Goal: Information Seeking & Learning: Learn about a topic

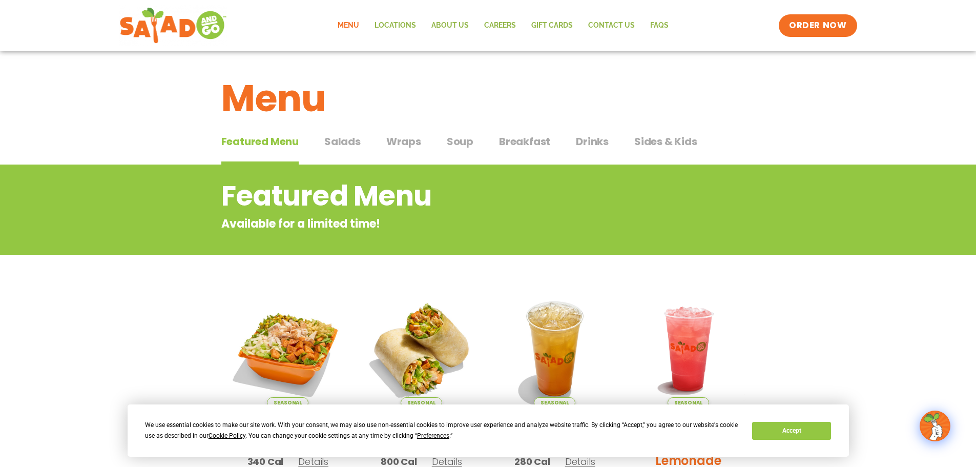
click at [334, 140] on span "Salads" at bounding box center [342, 141] width 36 height 15
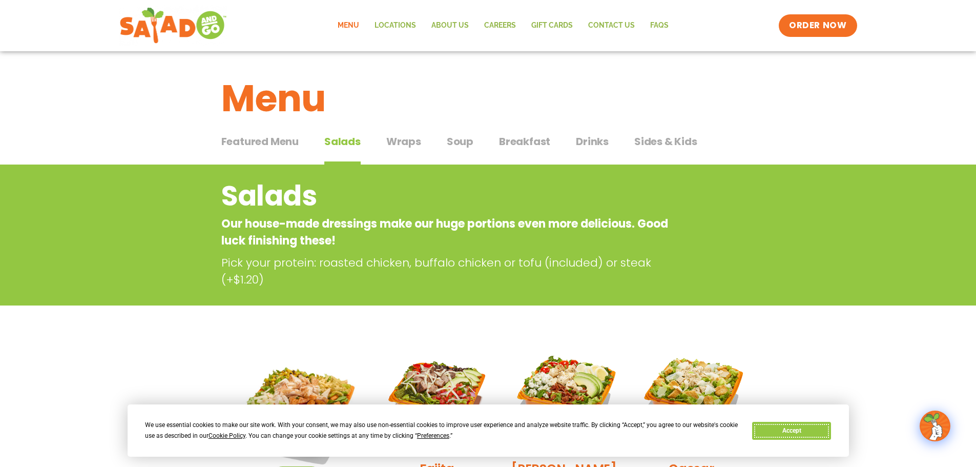
click at [802, 428] on button "Accept" at bounding box center [791, 431] width 79 height 18
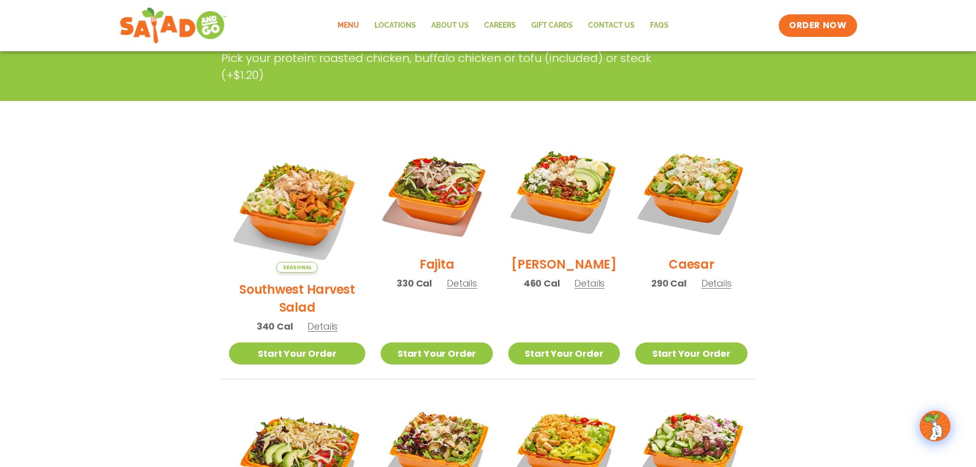
scroll to position [205, 0]
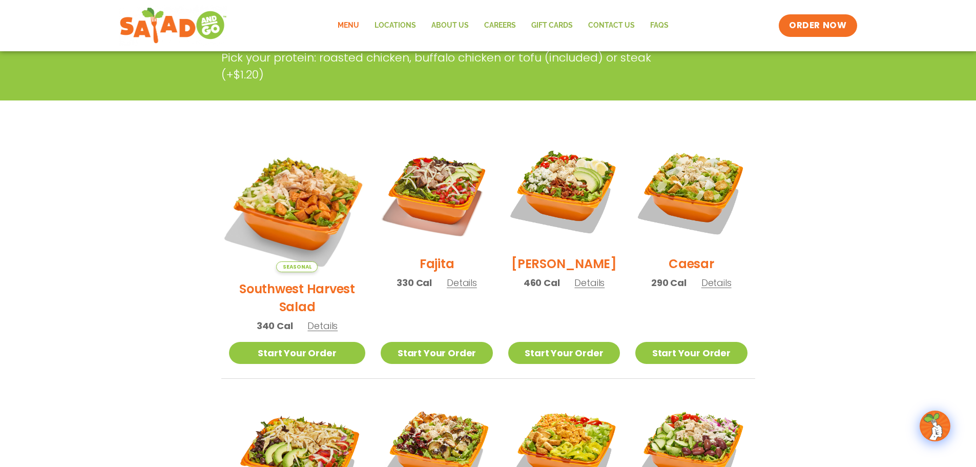
click at [287, 201] on img at bounding box center [297, 203] width 160 height 160
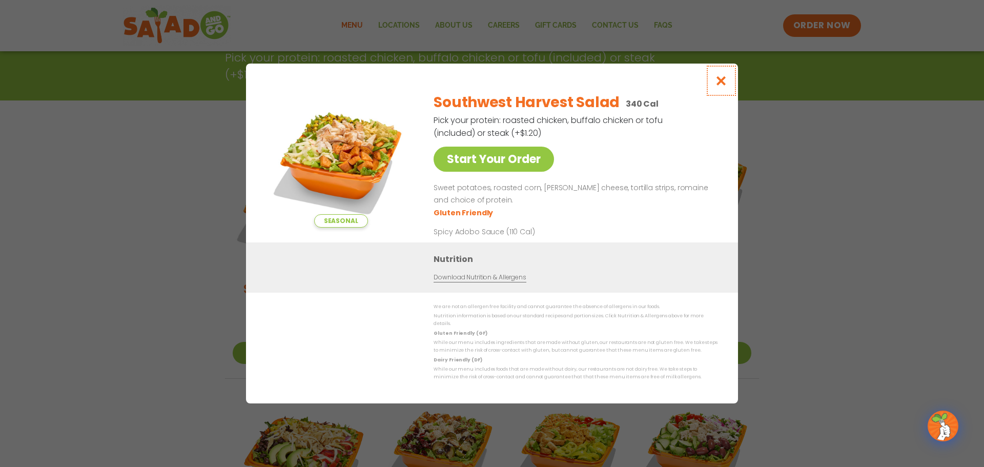
click at [724, 83] on icon "Close modal" at bounding box center [721, 80] width 13 height 11
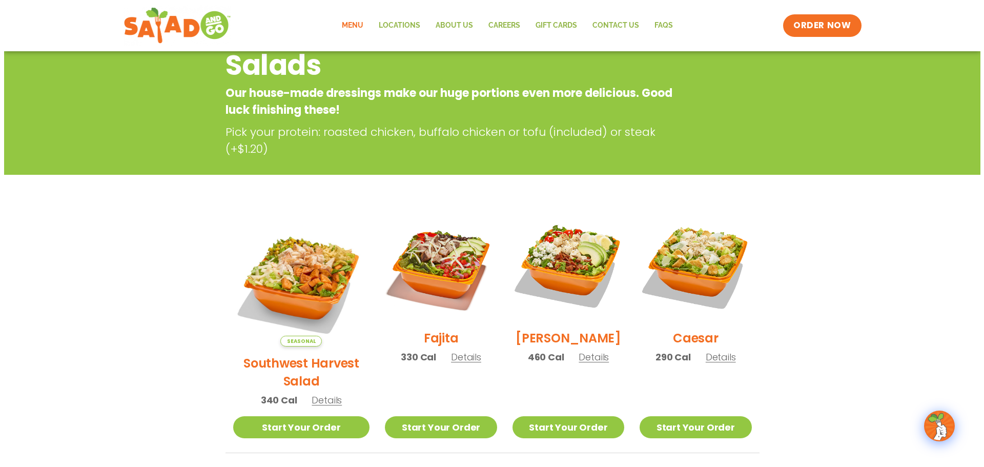
scroll to position [102, 0]
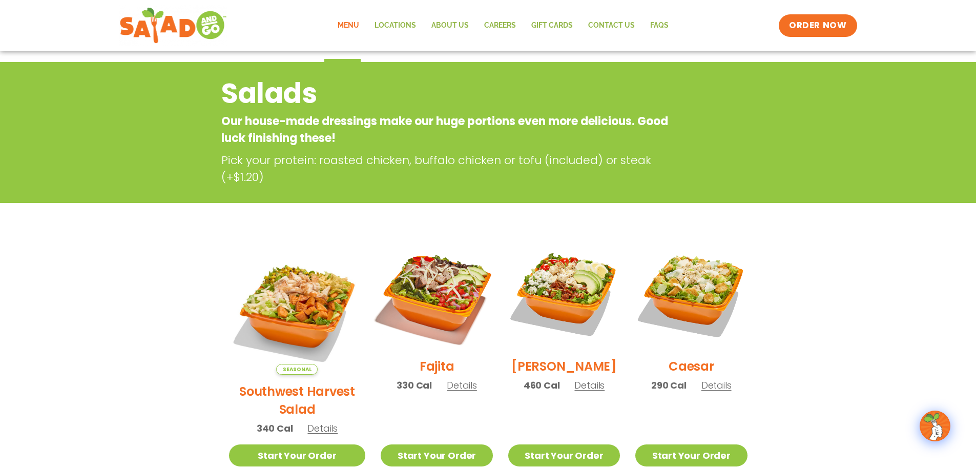
click at [454, 290] on img at bounding box center [436, 293] width 131 height 131
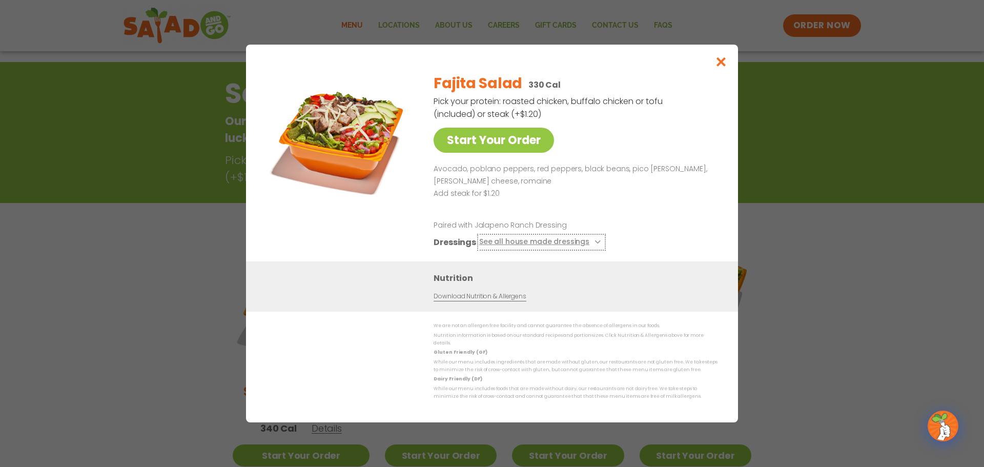
click at [554, 246] on button "See all house made dressings" at bounding box center [541, 242] width 125 height 13
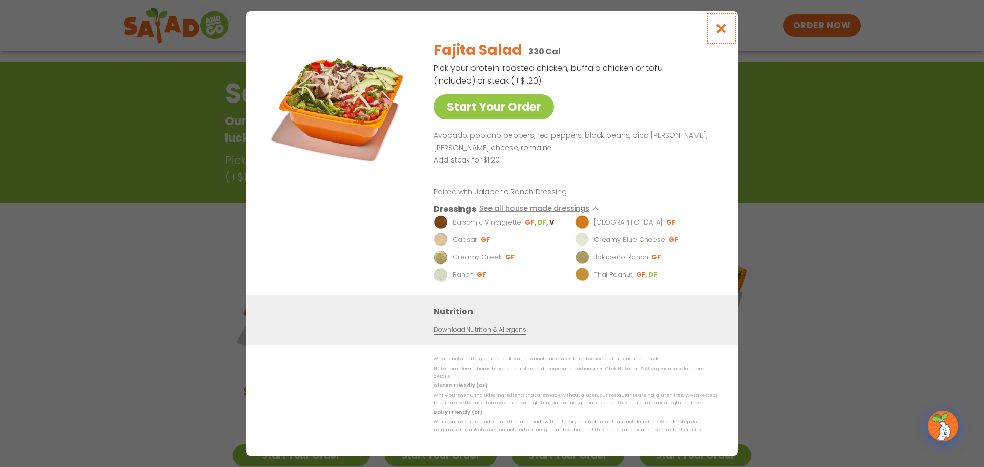
drag, startPoint x: 719, startPoint y: 33, endPoint x: 711, endPoint y: 42, distance: 11.6
click at [719, 33] on icon "Close modal" at bounding box center [721, 28] width 13 height 11
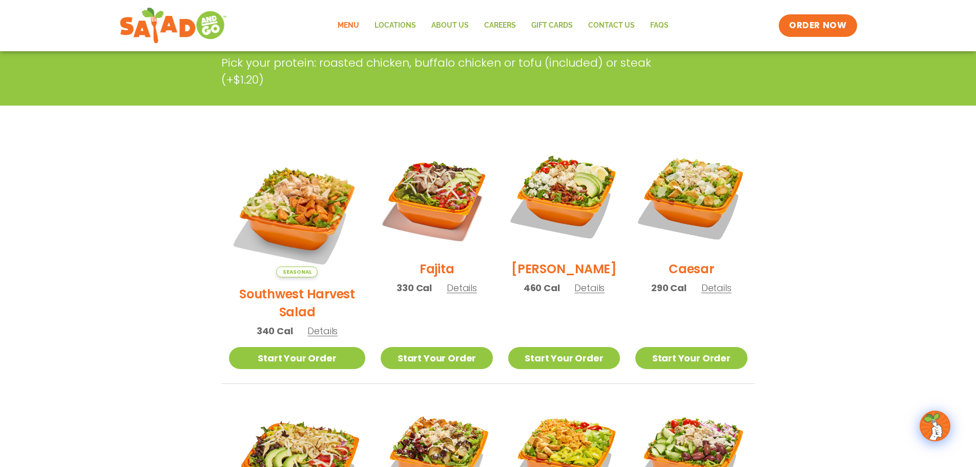
scroll to position [205, 0]
